Goal: Task Accomplishment & Management: Manage account settings

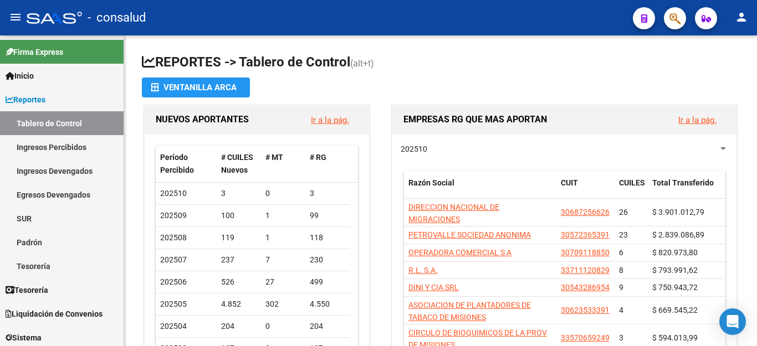
scroll to position [166, 0]
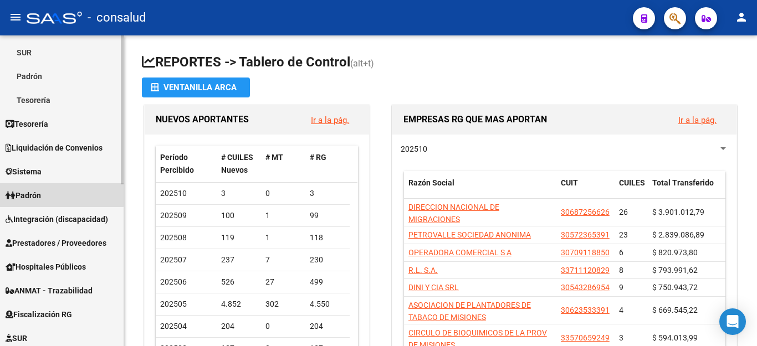
click at [16, 191] on span "Padrón" at bounding box center [23, 196] width 35 height 12
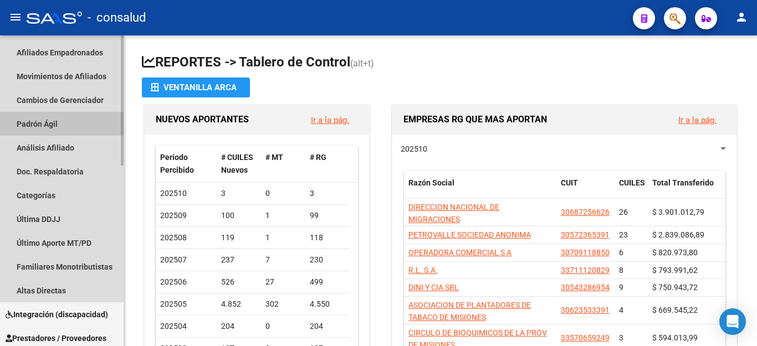
click at [42, 121] on link "Padrón Ágil" at bounding box center [62, 124] width 124 height 24
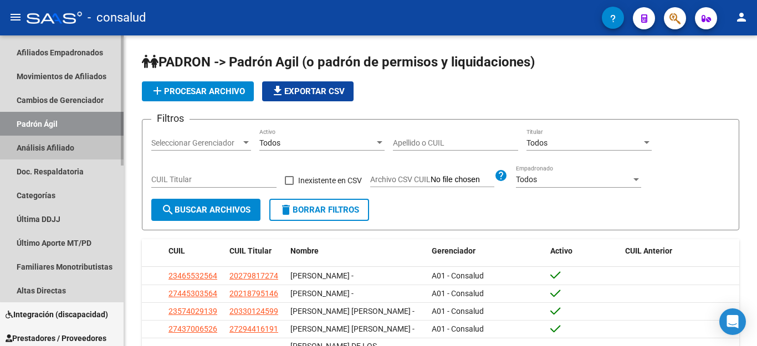
click at [62, 144] on link "Análisis Afiliado" at bounding box center [62, 148] width 124 height 24
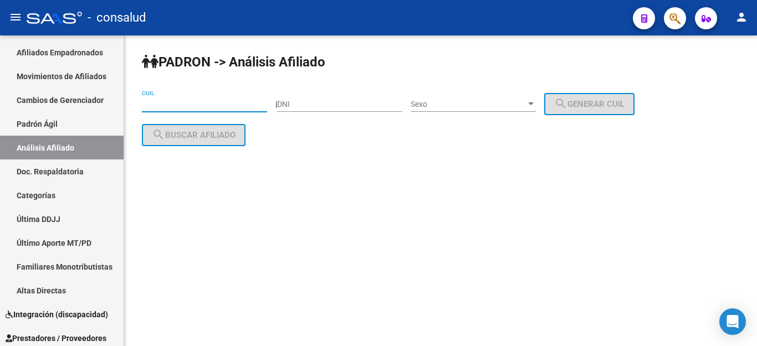
click at [177, 108] on input "CUIL" at bounding box center [204, 104] width 125 height 9
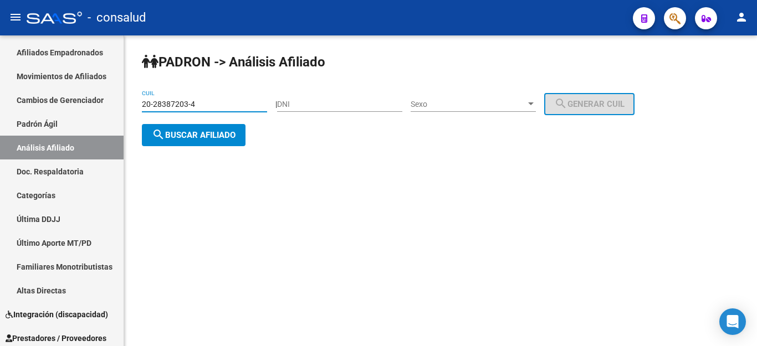
type input "20-28387203-4"
click at [202, 136] on span "search Buscar afiliado" at bounding box center [194, 135] width 84 height 10
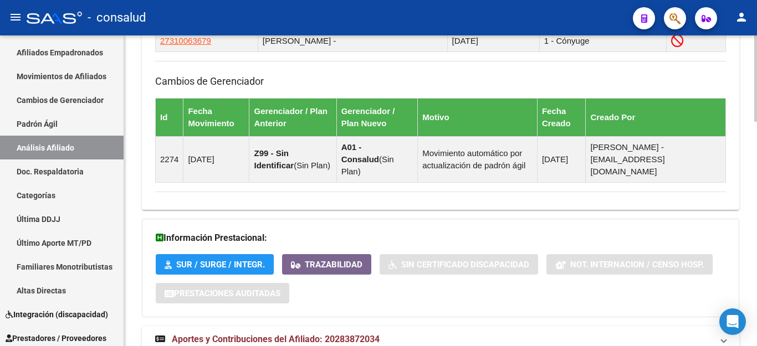
scroll to position [809, 0]
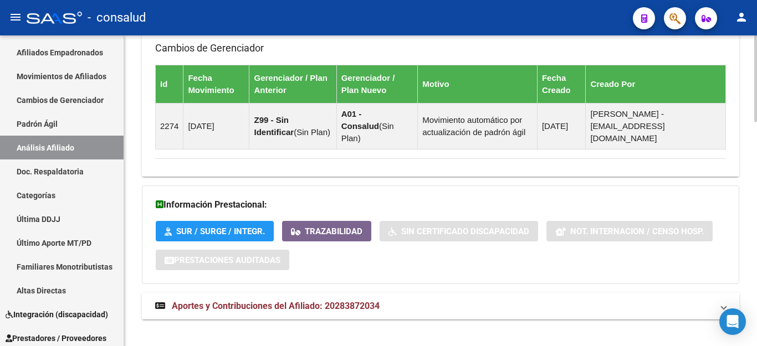
click at [261, 301] on span "Aportes y Contribuciones del Afiliado: 20283872034" at bounding box center [276, 306] width 208 height 11
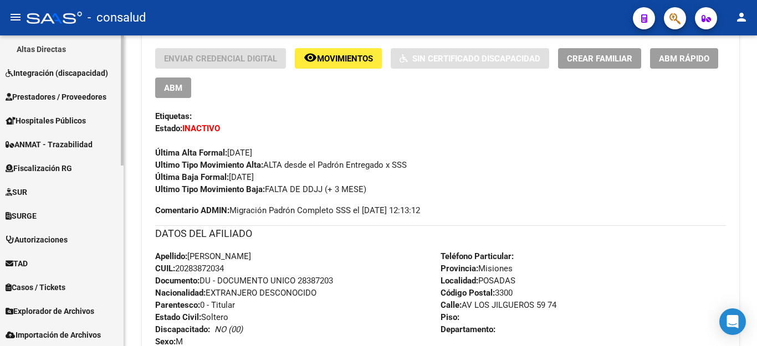
scroll to position [432, 0]
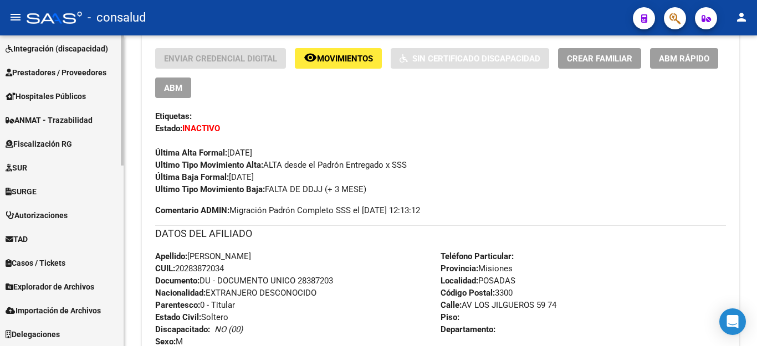
click at [81, 286] on span "Explorador de Archivos" at bounding box center [50, 287] width 89 height 12
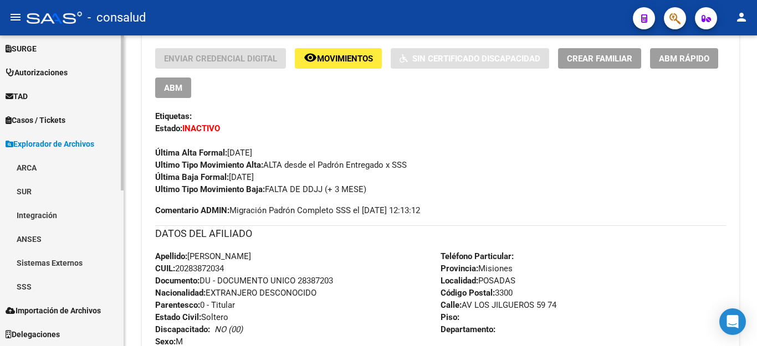
scroll to position [313, 0]
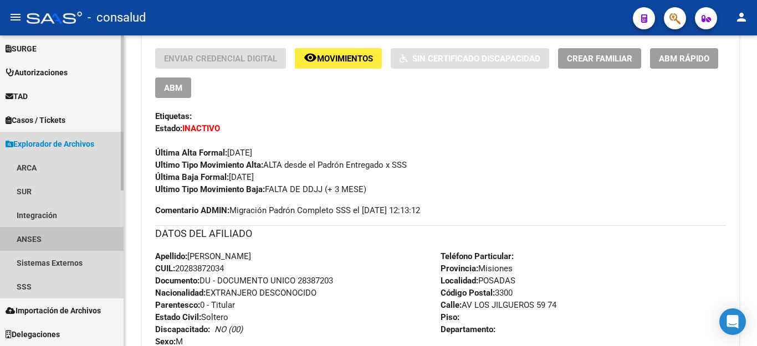
click at [54, 236] on link "ANSES" at bounding box center [62, 239] width 124 height 24
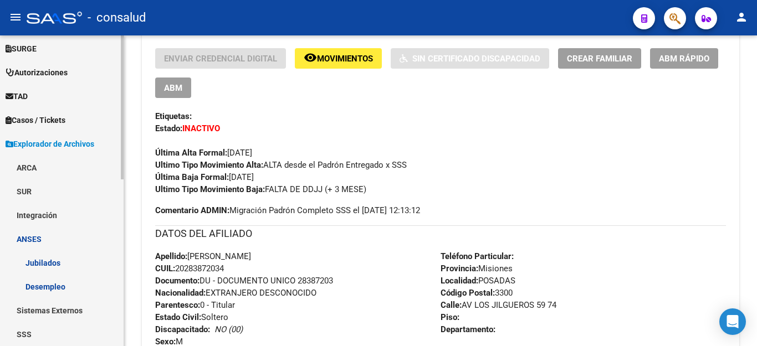
click at [53, 286] on link "Desempleo" at bounding box center [62, 287] width 124 height 24
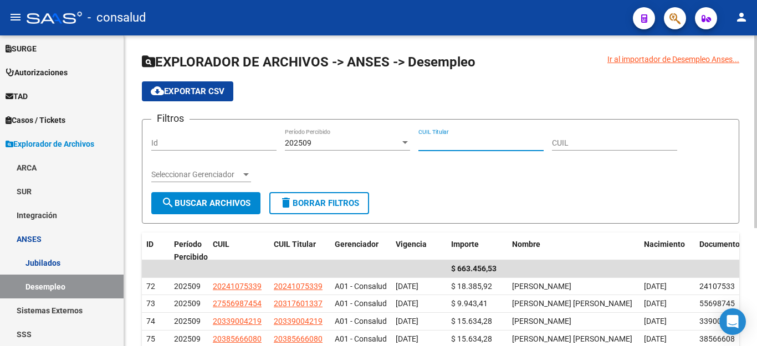
click at [429, 142] on input "CUIL Titular" at bounding box center [481, 143] width 125 height 9
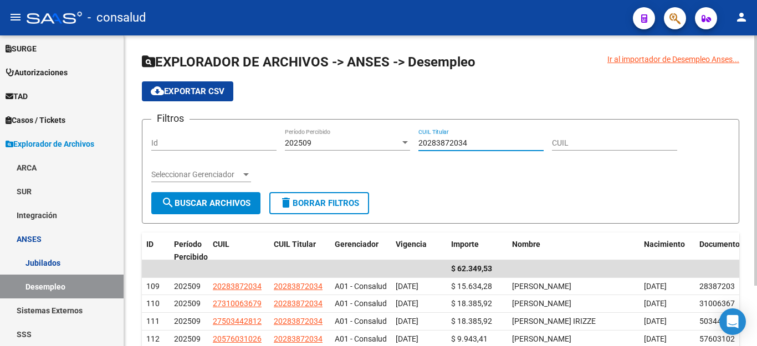
scroll to position [55, 0]
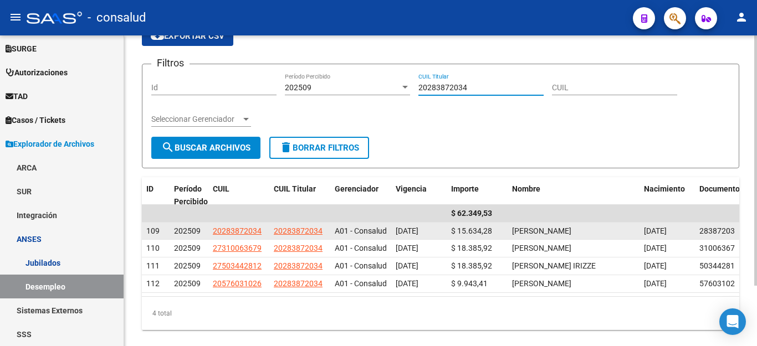
type input "20283872034"
drag, startPoint x: 408, startPoint y: 235, endPoint x: 446, endPoint y: 237, distance: 37.7
click at [445, 235] on datatable-body-cell "[DATE]" at bounding box center [418, 231] width 55 height 17
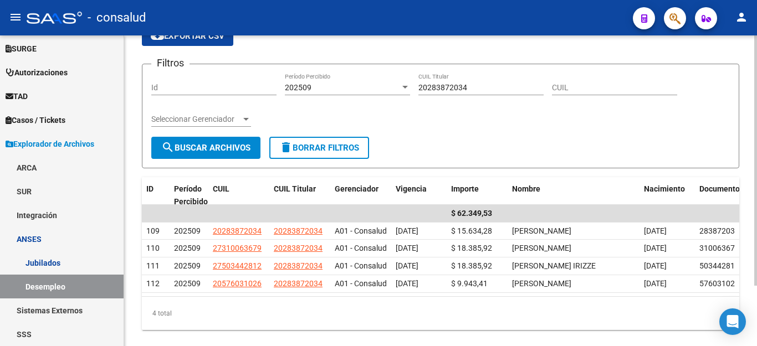
click at [448, 313] on div "4 total" at bounding box center [441, 314] width 598 height 28
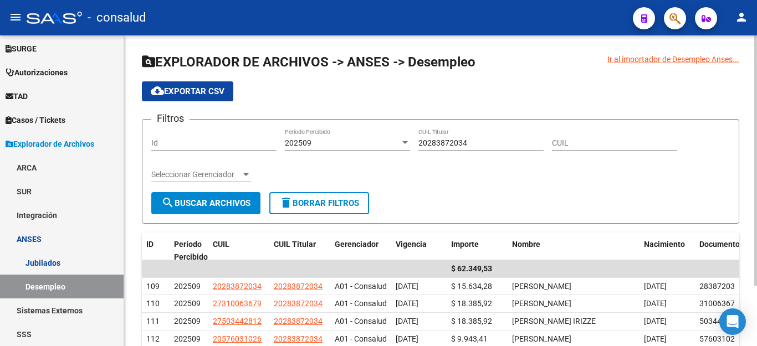
drag, startPoint x: 757, startPoint y: 1, endPoint x: 411, endPoint y: 174, distance: 386.3
click at [411, 174] on div "Filtros Id 202509 Período Percibido 20283872034 CUIL Titular CUIL Seleccionar G…" at bounding box center [440, 161] width 579 height 64
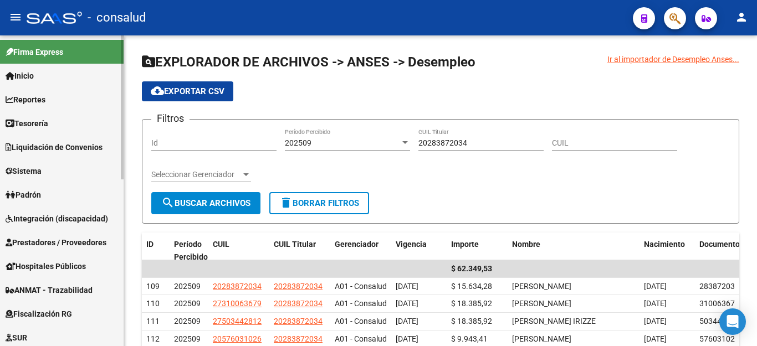
click at [37, 189] on span "Padrón" at bounding box center [23, 195] width 35 height 12
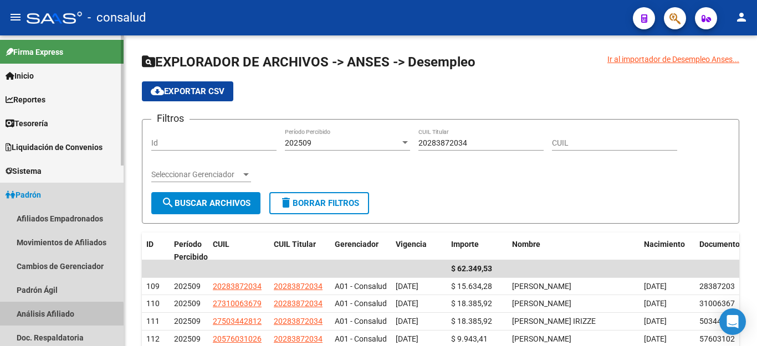
click at [48, 317] on link "Análisis Afiliado" at bounding box center [62, 314] width 124 height 24
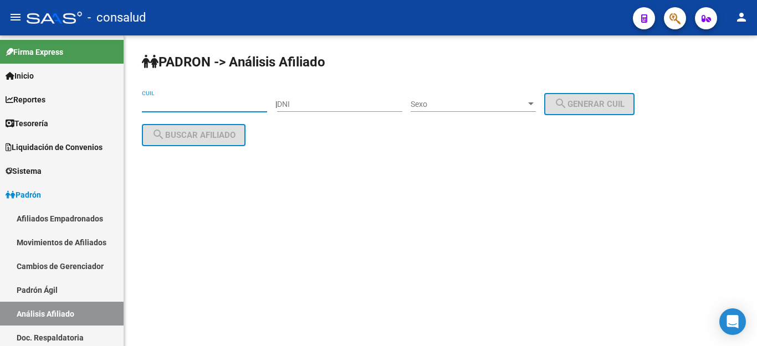
click at [189, 104] on input "CUIL" at bounding box center [204, 104] width 125 height 9
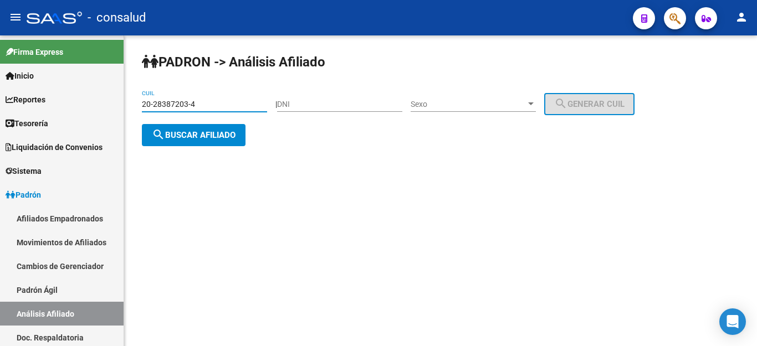
type input "20-28387203-4"
click at [195, 141] on button "search Buscar afiliado" at bounding box center [194, 135] width 104 height 22
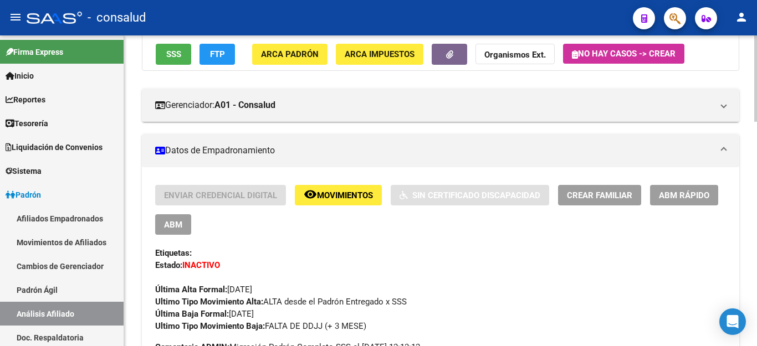
scroll to position [111, 0]
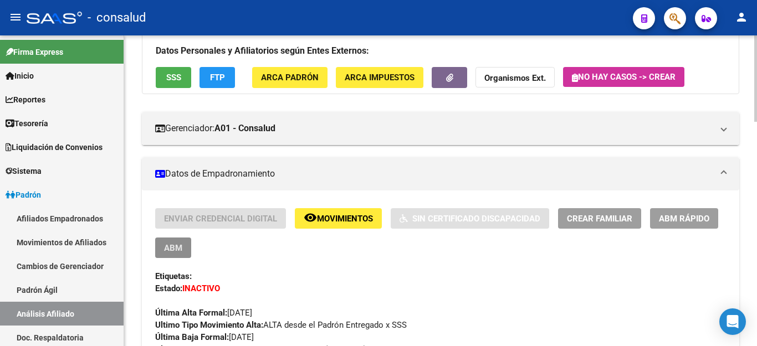
click at [167, 249] on span "ABM" at bounding box center [173, 248] width 18 height 10
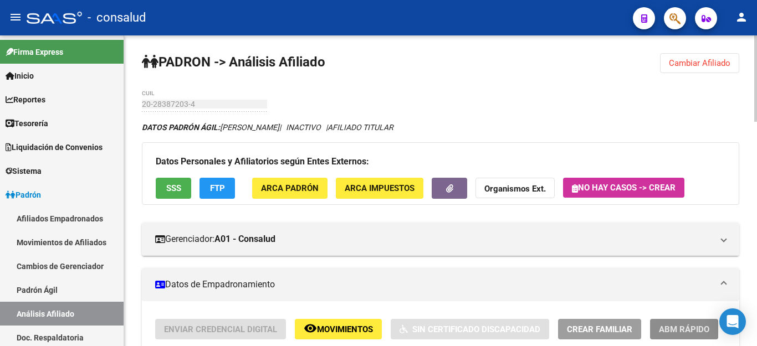
click at [687, 328] on span "ABM Rápido" at bounding box center [684, 330] width 50 height 10
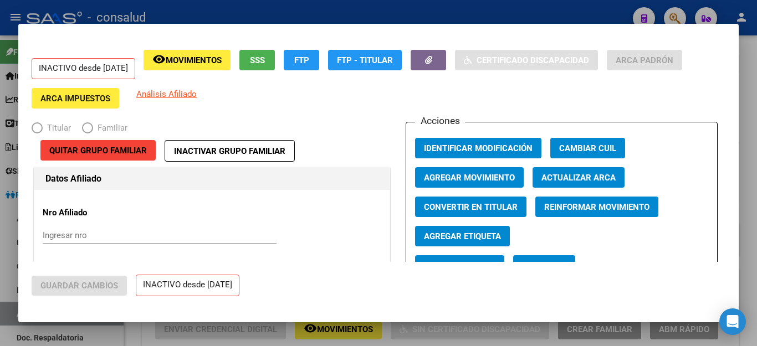
radio input "true"
type input "30-70722197-2"
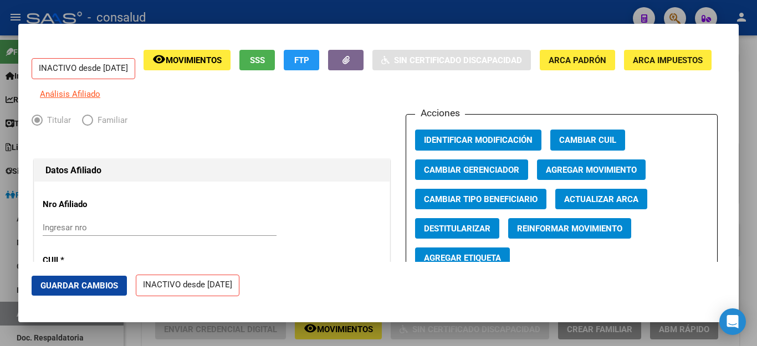
click at [201, 233] on input "Ingresar nro" at bounding box center [160, 228] width 234 height 10
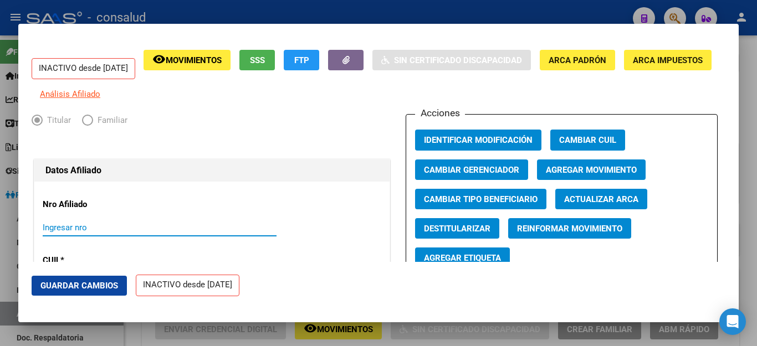
click at [564, 175] on span "Agregar Movimiento" at bounding box center [591, 170] width 91 height 10
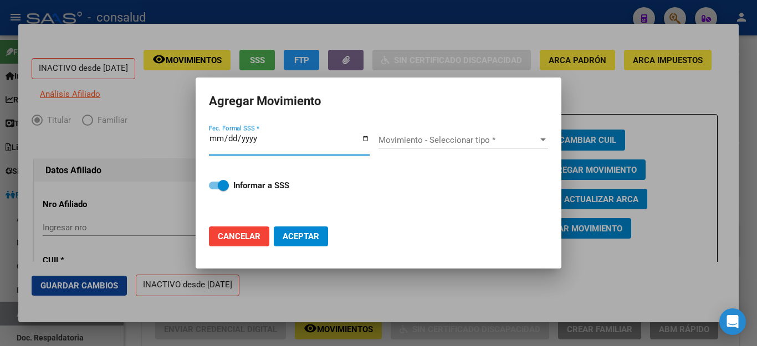
click at [210, 143] on input "Fec. Formal SSS *" at bounding box center [289, 143] width 161 height 18
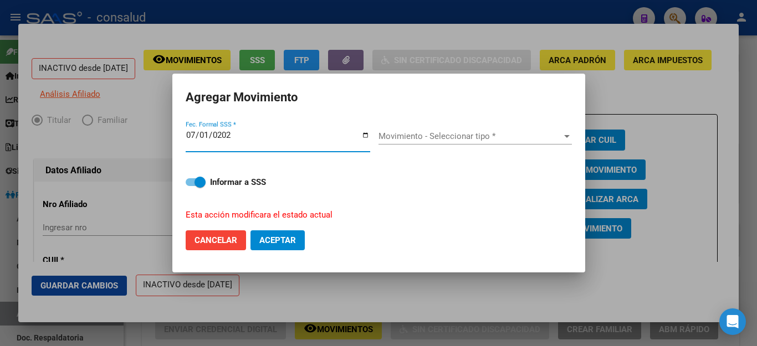
type input "[DATE]"
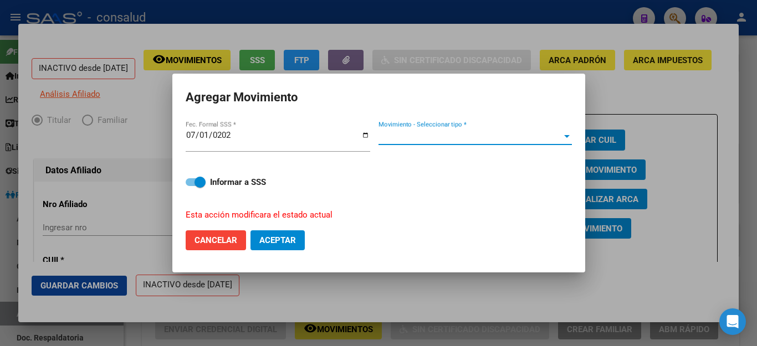
click at [567, 138] on div at bounding box center [567, 136] width 10 height 9
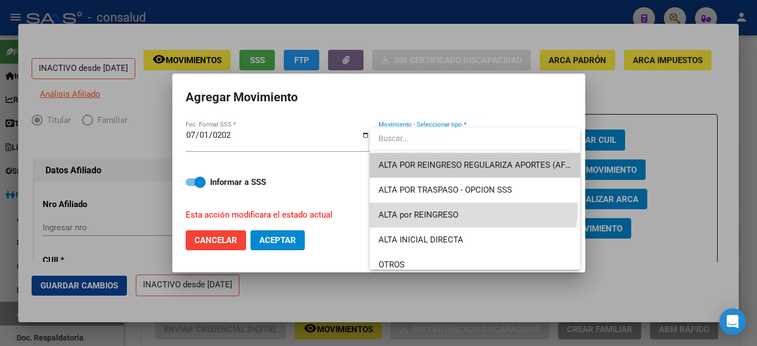
click at [473, 209] on span "ALTA por REINGRESO" at bounding box center [475, 215] width 193 height 25
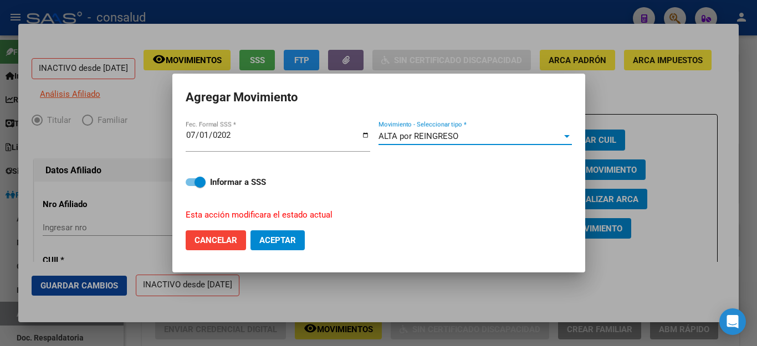
click at [568, 138] on div at bounding box center [567, 136] width 6 height 3
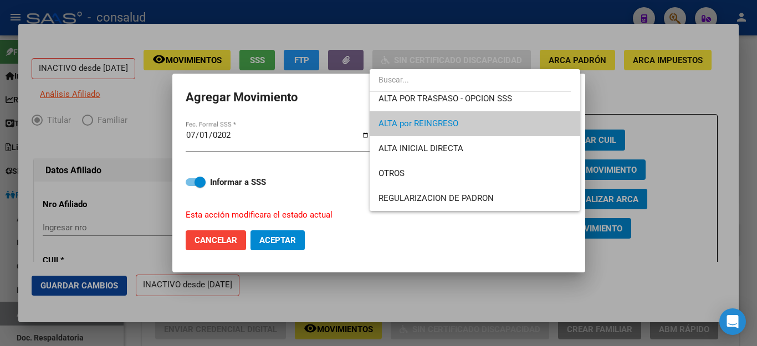
scroll to position [11, 0]
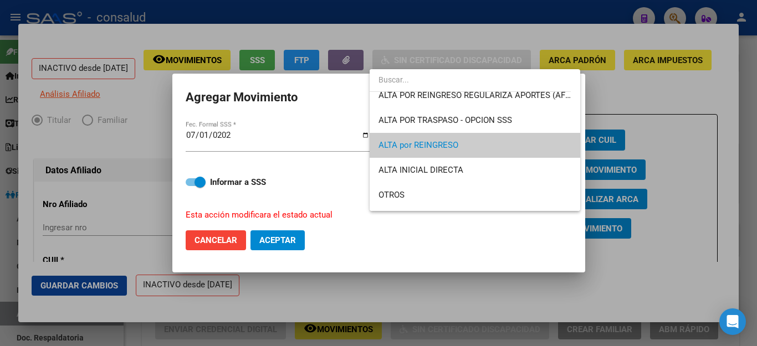
click at [517, 147] on span "ALTA por REINGRESO" at bounding box center [475, 145] width 193 height 25
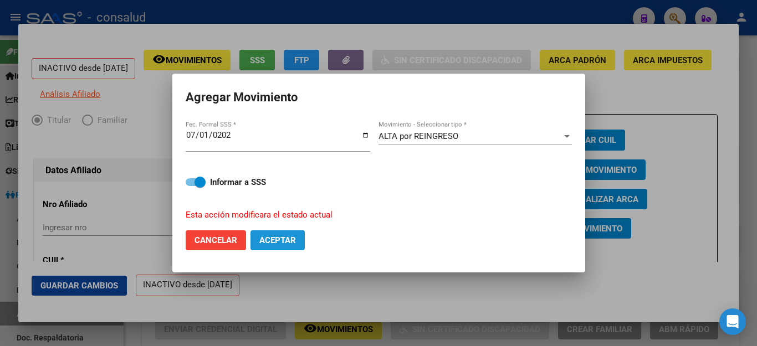
click at [284, 236] on span "Aceptar" at bounding box center [277, 241] width 37 height 10
checkbox input "false"
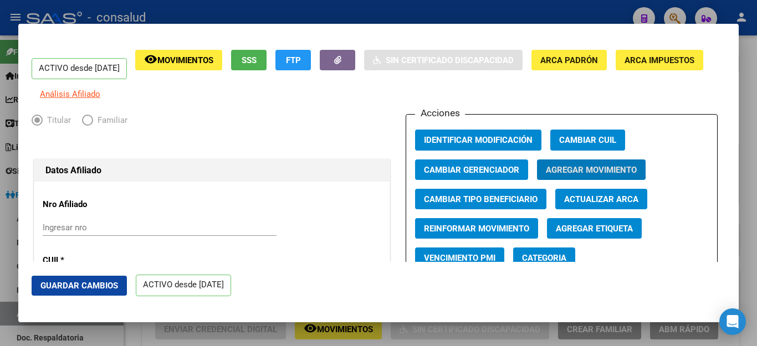
click at [579, 234] on span "Agregar Etiqueta" at bounding box center [594, 229] width 77 height 10
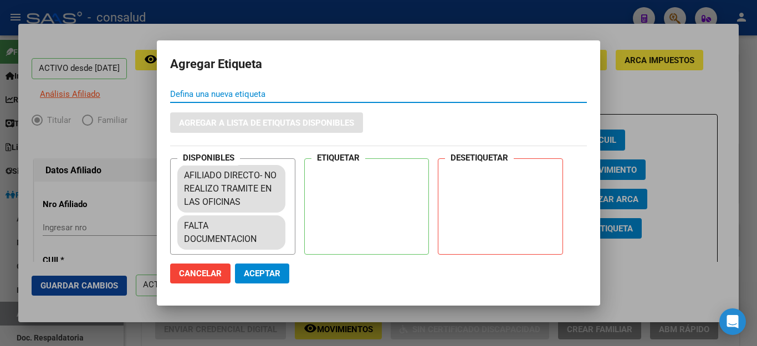
click at [206, 97] on input "Defina una nueva etiqueta" at bounding box center [378, 94] width 417 height 10
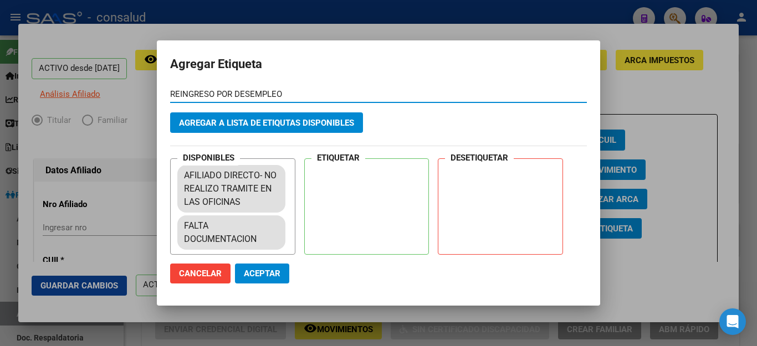
type input "REINGRESO POR DESEMPLEO"
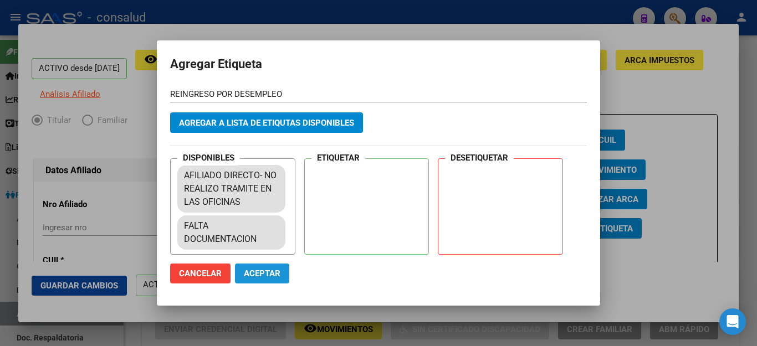
click at [262, 269] on span "Aceptar" at bounding box center [262, 274] width 37 height 10
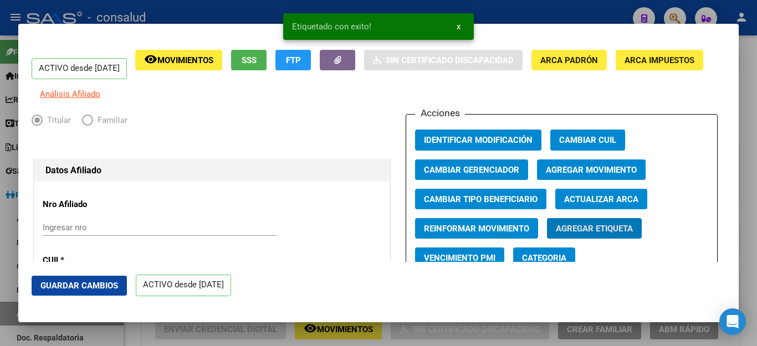
click at [460, 26] on span "x" at bounding box center [459, 27] width 4 height 10
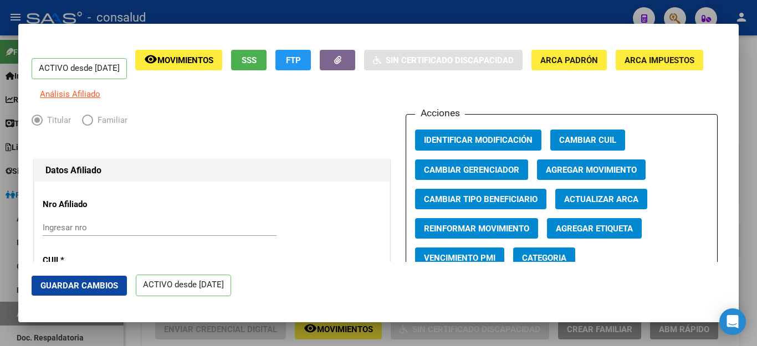
click at [317, 124] on div "Titular Familiar" at bounding box center [212, 123] width 361 height 18
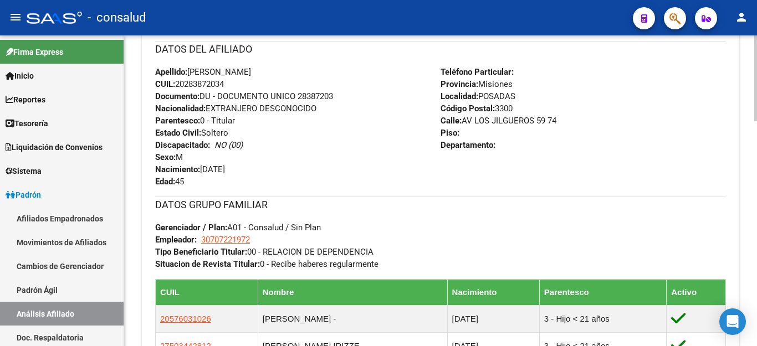
scroll to position [277, 0]
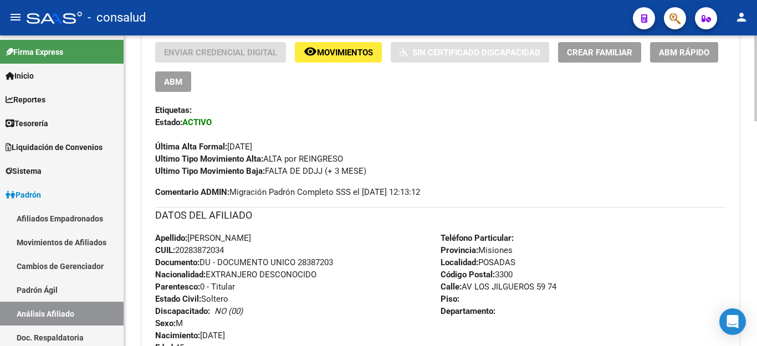
drag, startPoint x: 265, startPoint y: 158, endPoint x: 349, endPoint y: 161, distance: 84.3
click at [352, 158] on div "Ultimo Tipo Movimiento Alta: ALTA por REINGRESO" at bounding box center [440, 159] width 571 height 12
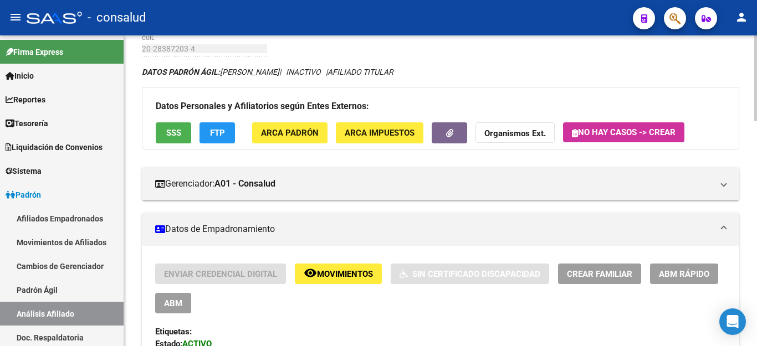
scroll to position [0, 0]
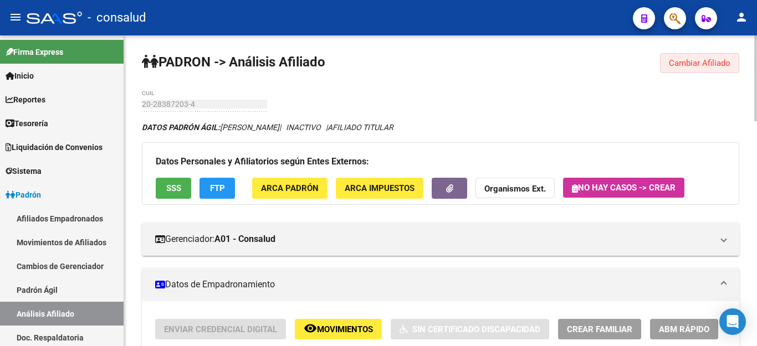
click at [677, 62] on span "Cambiar Afiliado" at bounding box center [700, 63] width 62 height 10
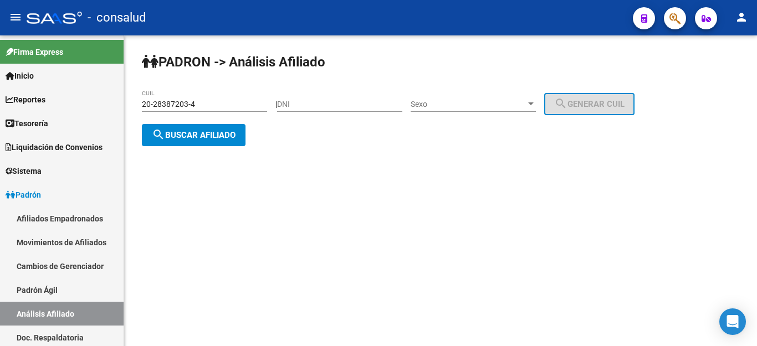
click at [165, 134] on mat-icon "search" at bounding box center [158, 134] width 13 height 13
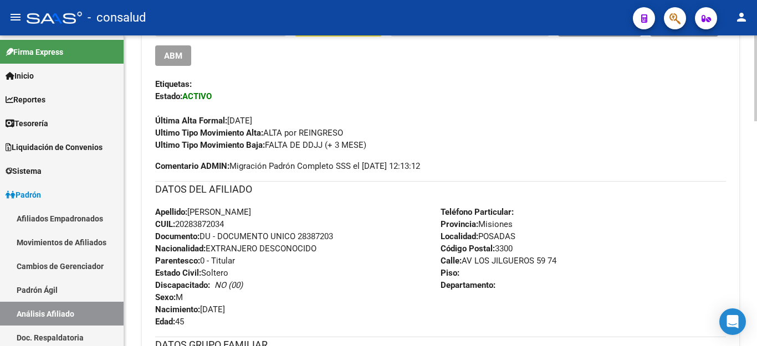
scroll to position [248, 0]
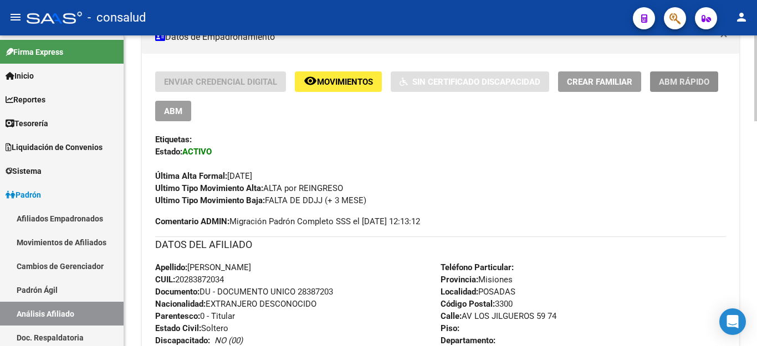
click at [672, 79] on span "ABM Rápido" at bounding box center [684, 82] width 50 height 10
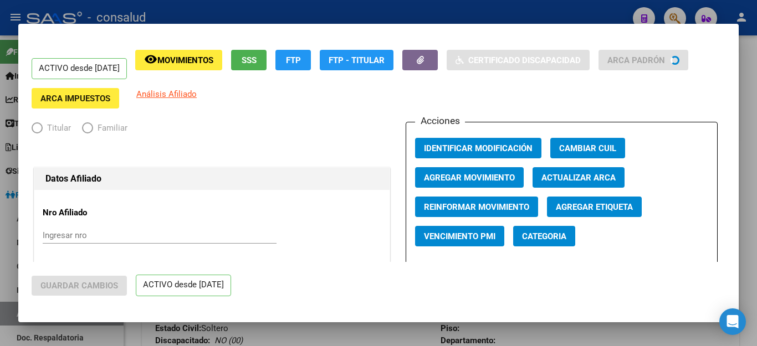
radio input "true"
type input "30-70722197-2"
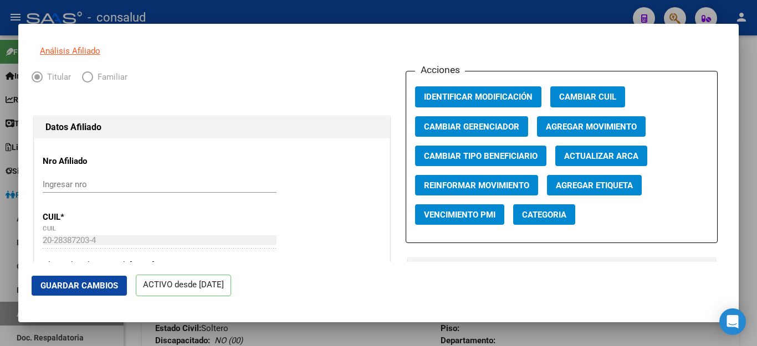
scroll to position [55, 0]
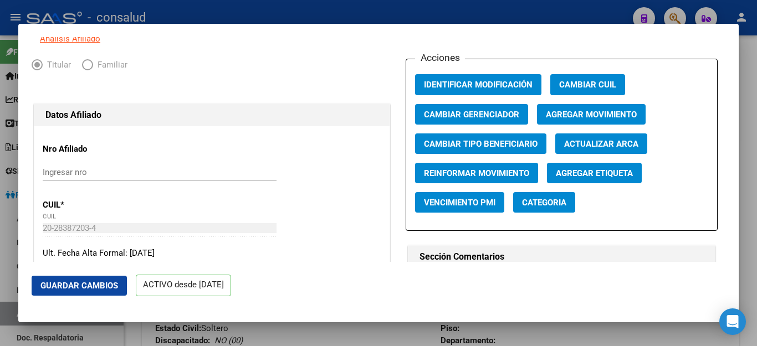
click at [593, 179] on span "Agregar Etiqueta" at bounding box center [594, 174] width 77 height 10
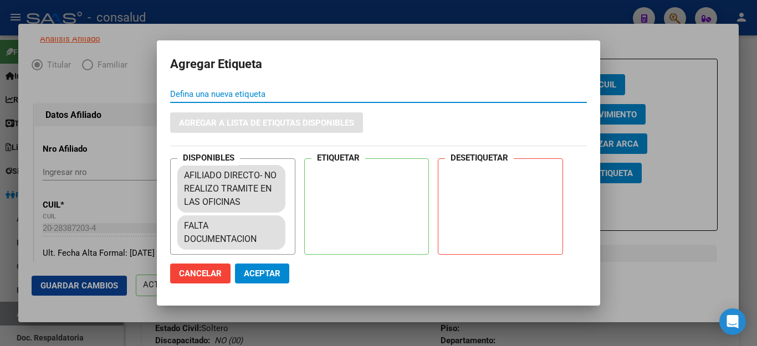
click at [205, 89] on input "Defina una nueva etiqueta" at bounding box center [378, 94] width 417 height 10
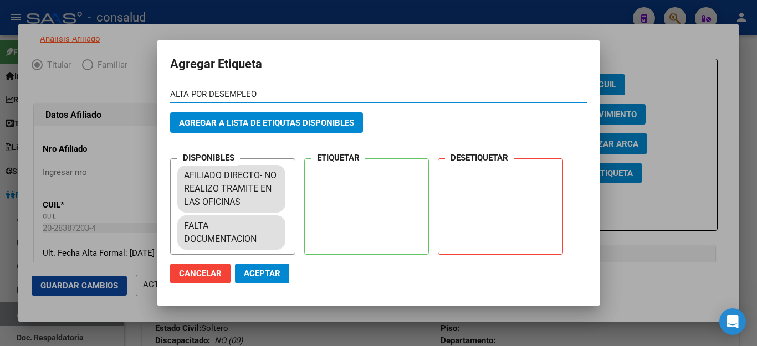
type input "ALTA POR DESEMPLEO"
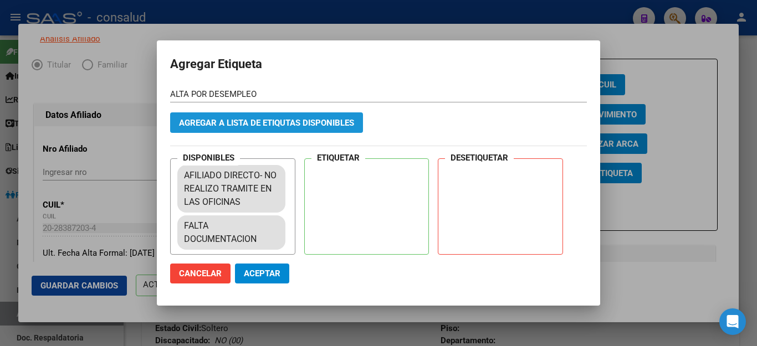
click at [260, 118] on span "Agregar a lista de etiqutas disponibles" at bounding box center [266, 123] width 175 height 10
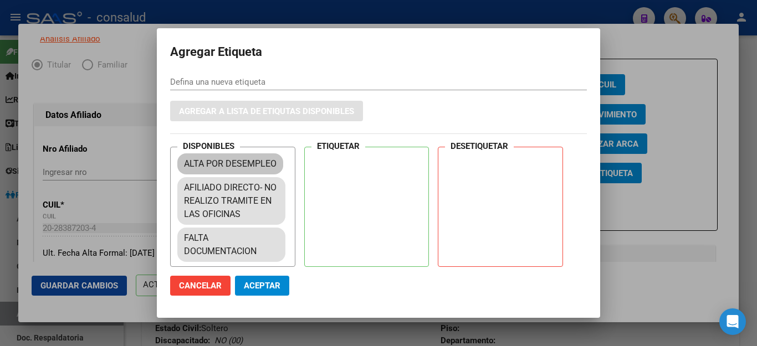
click at [246, 160] on mat-chip "ALTA POR DESEMPLEO" at bounding box center [230, 164] width 106 height 21
click at [246, 161] on mat-chip "ALTA POR DESEMPLEO" at bounding box center [230, 164] width 106 height 21
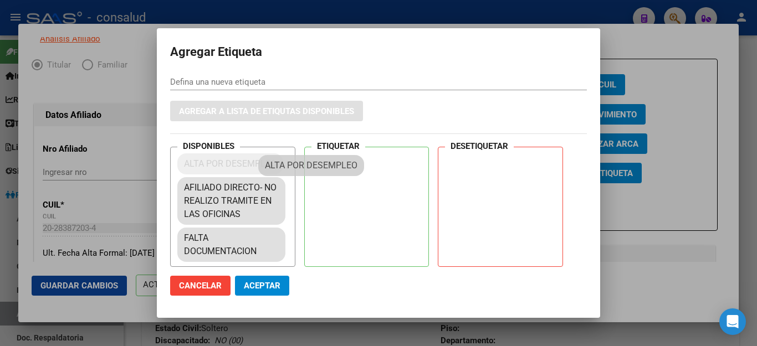
drag, startPoint x: 183, startPoint y: 161, endPoint x: 264, endPoint y: 162, distance: 81.5
click at [264, 162] on mat-chip "ALTA POR DESEMPLEO" at bounding box center [230, 164] width 106 height 21
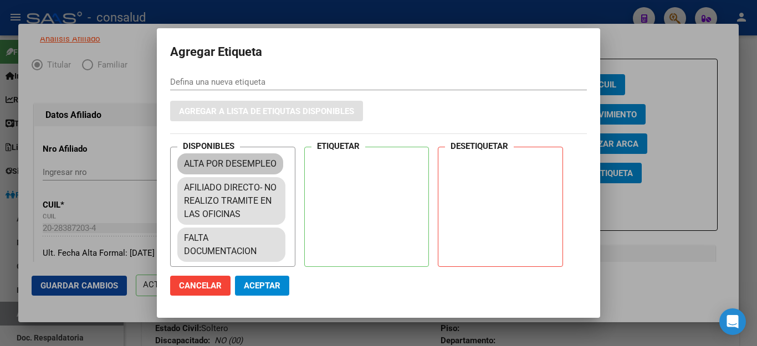
click at [251, 163] on mat-chip "ALTA POR DESEMPLEO" at bounding box center [230, 164] width 106 height 21
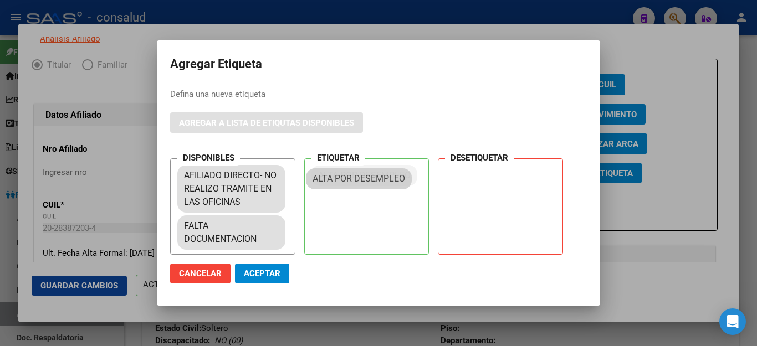
drag, startPoint x: 251, startPoint y: 163, endPoint x: 383, endPoint y: 177, distance: 132.7
click at [264, 271] on span "Aceptar" at bounding box center [262, 274] width 37 height 10
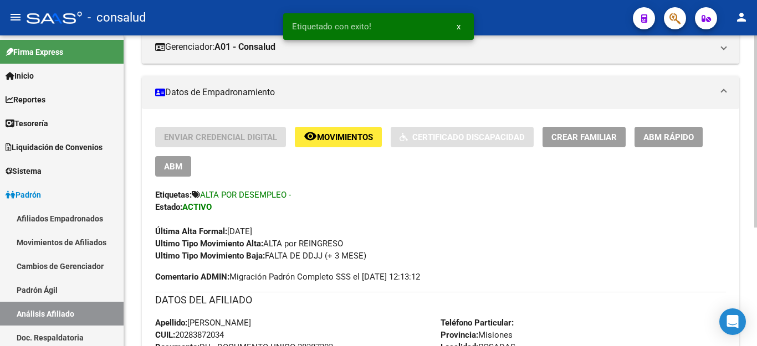
scroll to position [248, 0]
